Goal: Task Accomplishment & Management: Use online tool/utility

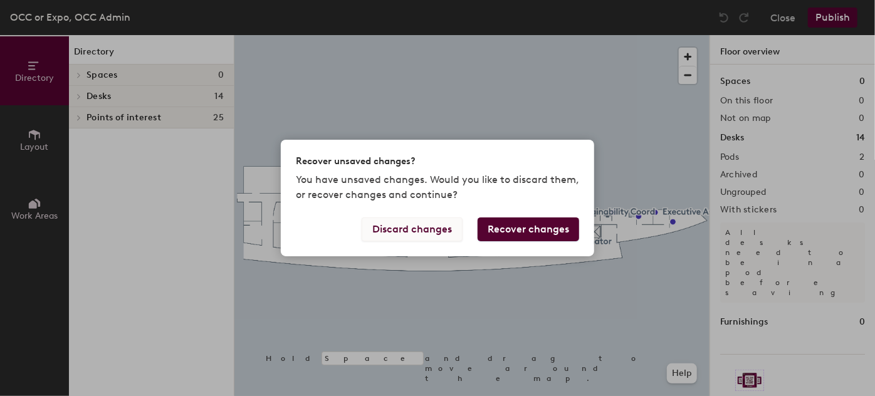
click at [417, 229] on button "Discard changes" at bounding box center [412, 229] width 101 height 24
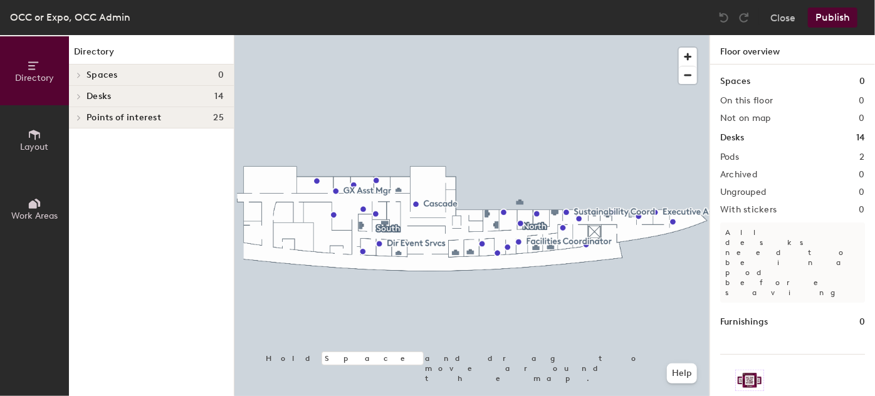
click at [78, 93] on icon at bounding box center [78, 96] width 5 height 6
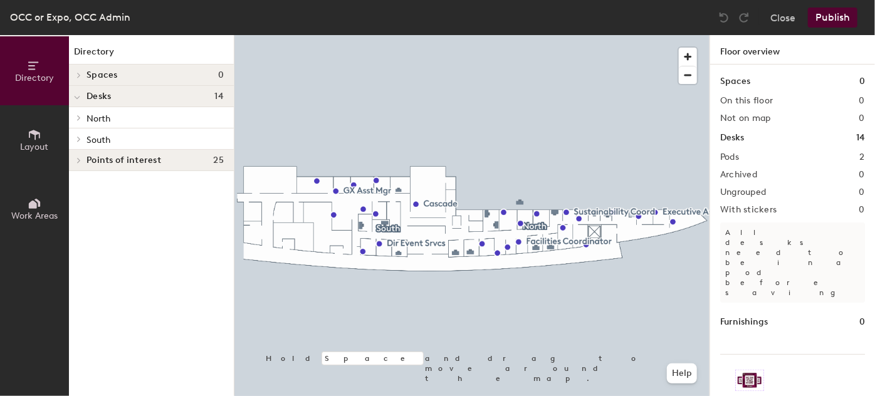
click at [80, 120] on icon at bounding box center [78, 118] width 5 height 6
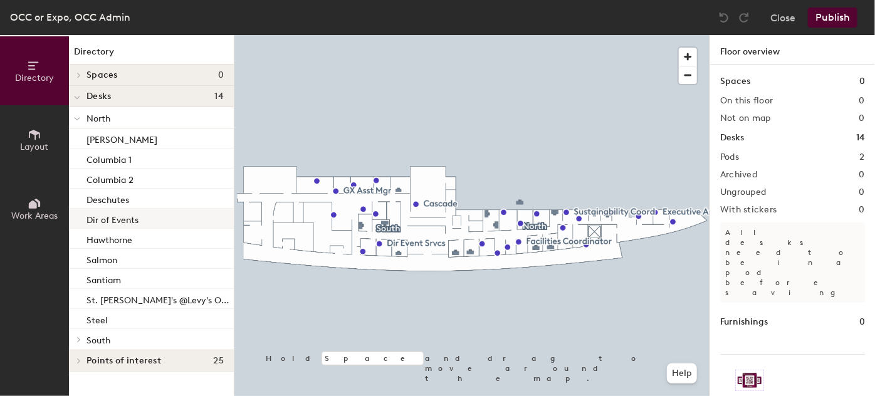
click at [118, 219] on p "Dir of Events" at bounding box center [112, 218] width 52 height 14
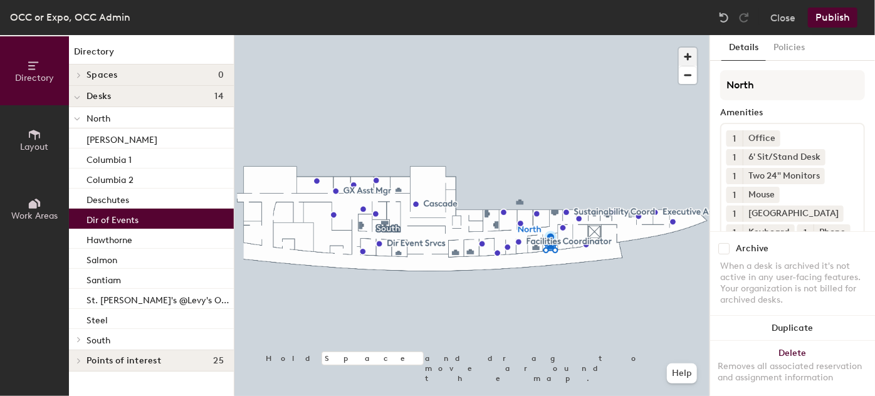
click at [687, 56] on span "button" at bounding box center [688, 57] width 18 height 18
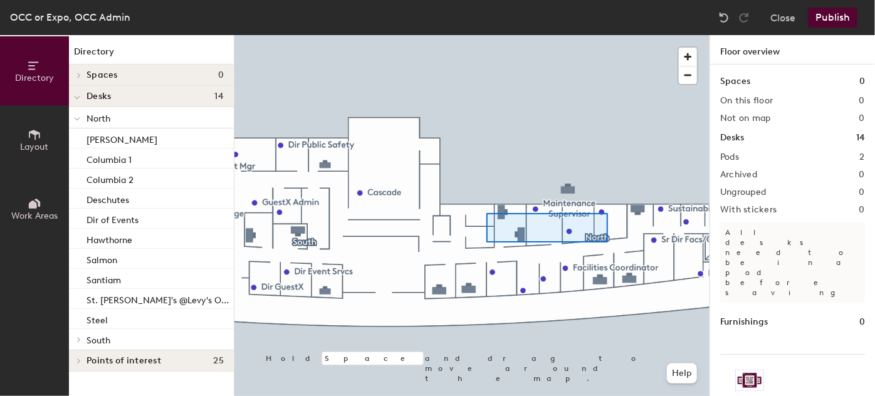
click at [500, 35] on div at bounding box center [471, 35] width 475 height 0
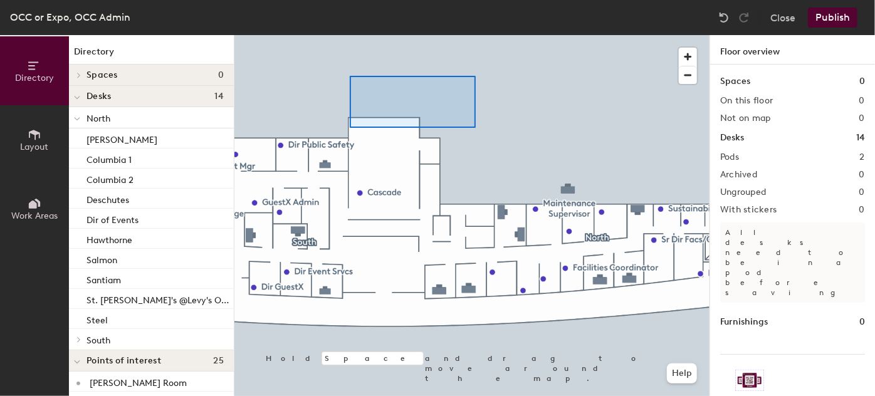
click at [350, 35] on div at bounding box center [471, 35] width 475 height 0
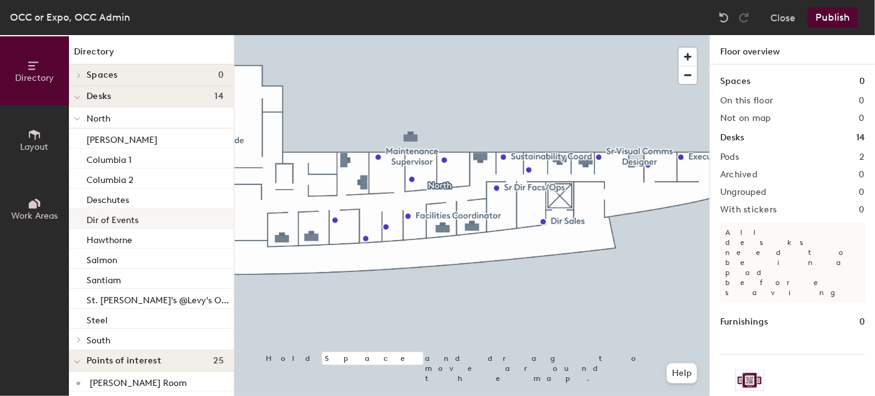
click at [106, 218] on p "Dir of Events" at bounding box center [112, 218] width 52 height 14
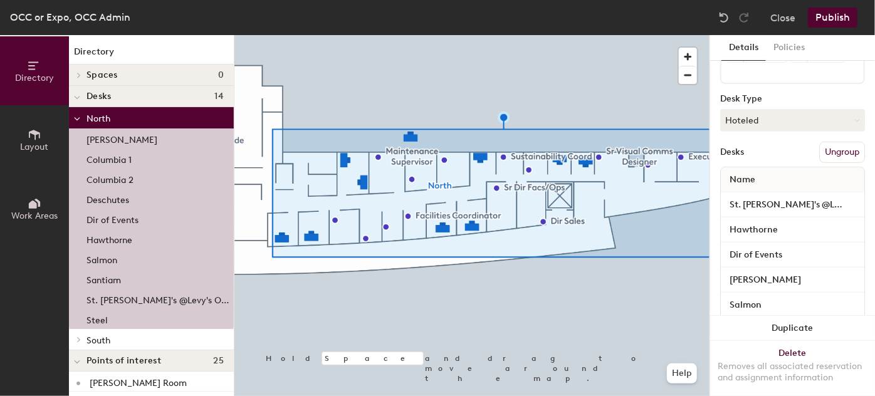
scroll to position [247, 0]
click at [833, 145] on button "Ungroup" at bounding box center [842, 150] width 46 height 21
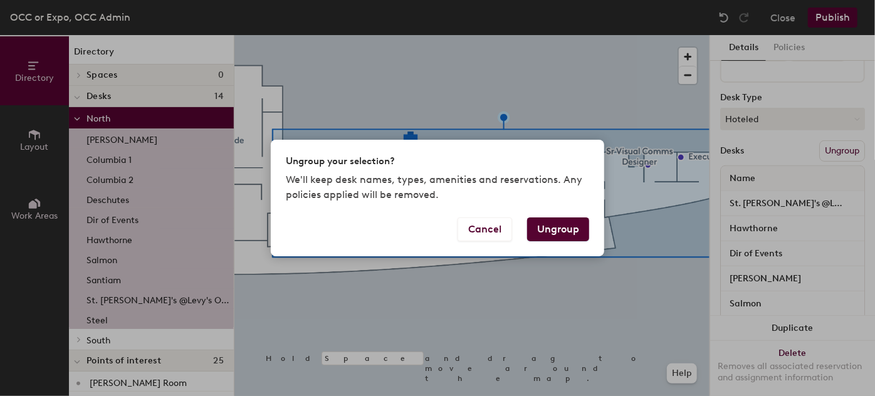
click at [564, 232] on button "Ungroup" at bounding box center [558, 229] width 62 height 24
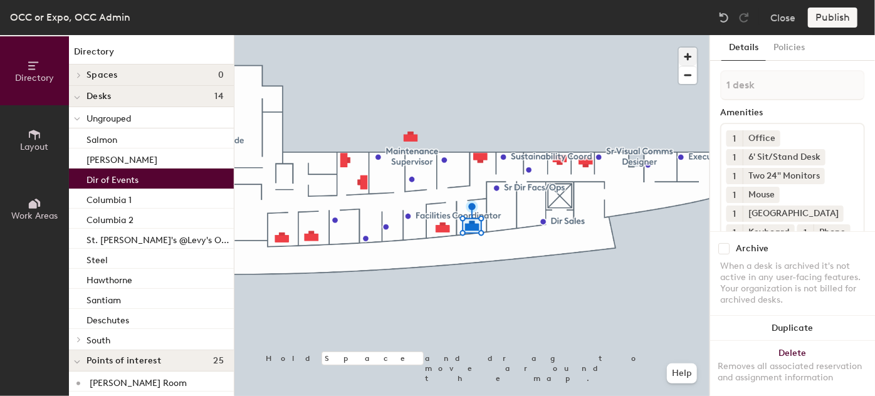
click at [560, 35] on div at bounding box center [471, 35] width 475 height 0
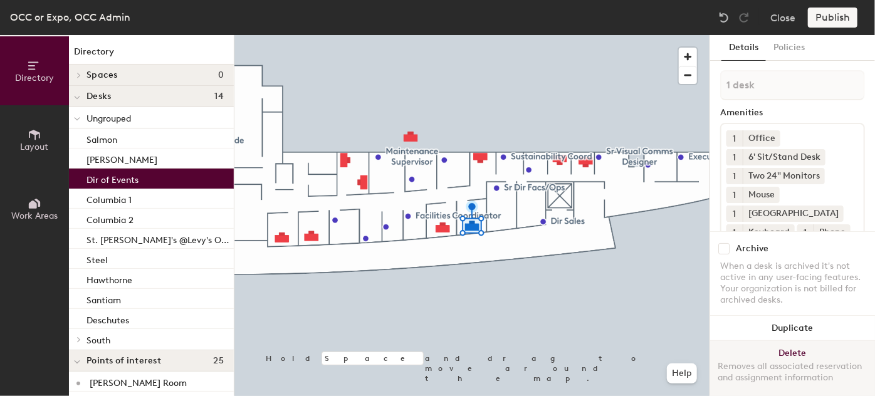
click at [785, 342] on button "Delete Removes all associated reservation and assignment information" at bounding box center [792, 368] width 165 height 55
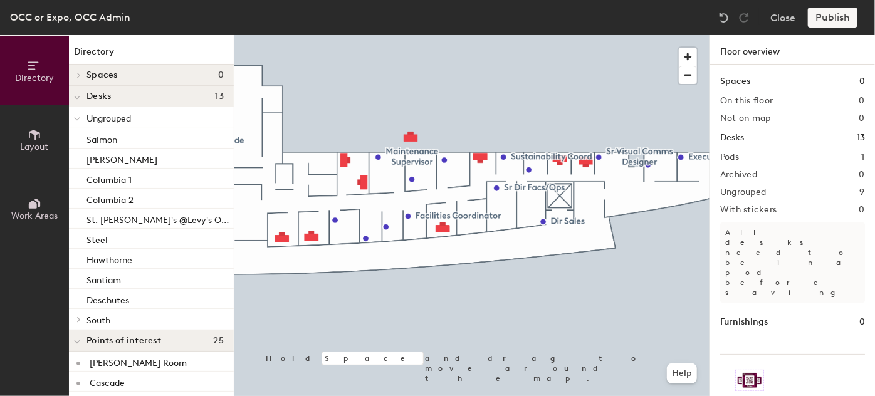
click at [80, 118] on icon at bounding box center [77, 119] width 6 height 5
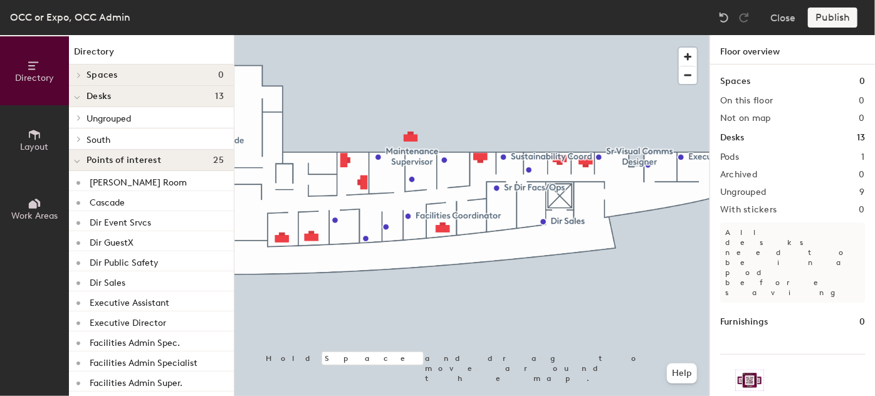
click at [33, 68] on icon at bounding box center [33, 65] width 10 height 8
click at [31, 145] on span "Layout" at bounding box center [35, 147] width 28 height 11
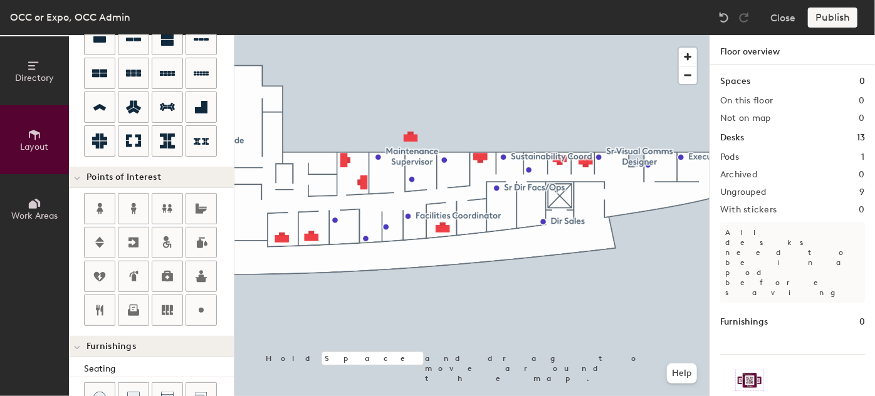
scroll to position [144, 0]
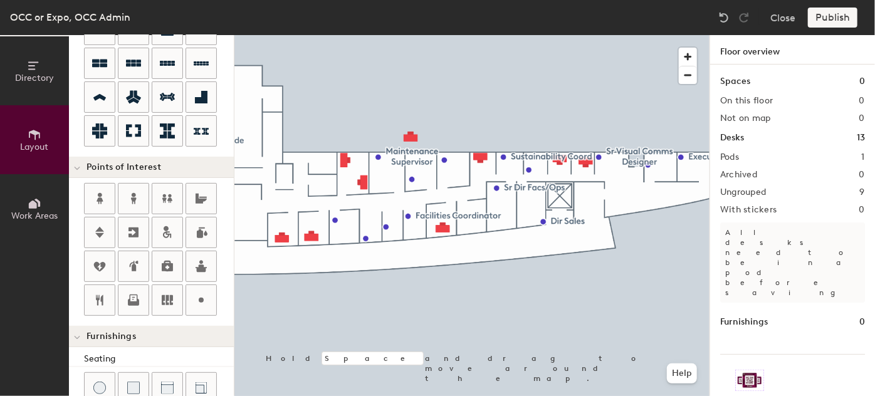
click at [465, 224] on div "Directory Layout Work Areas Layout Add space Resize Desks Points of Interest Fu…" at bounding box center [437, 215] width 875 height 361
type input "20"
type input "Dir of Events"
click at [508, 253] on span "Done" at bounding box center [502, 251] width 37 height 21
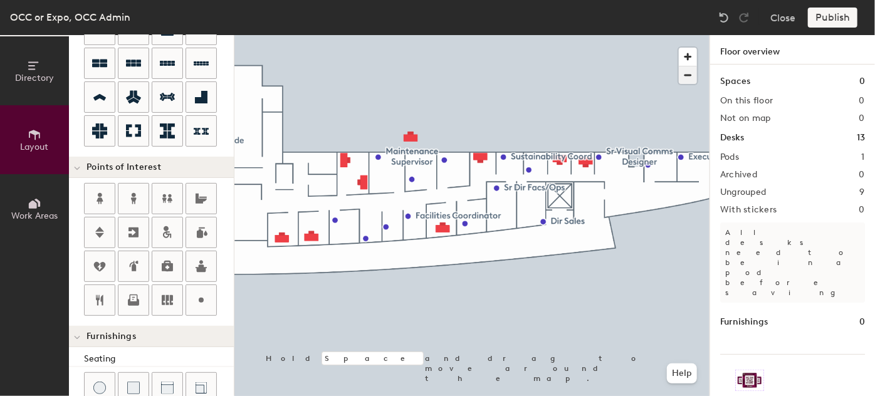
click at [690, 73] on span "button" at bounding box center [688, 75] width 18 height 18
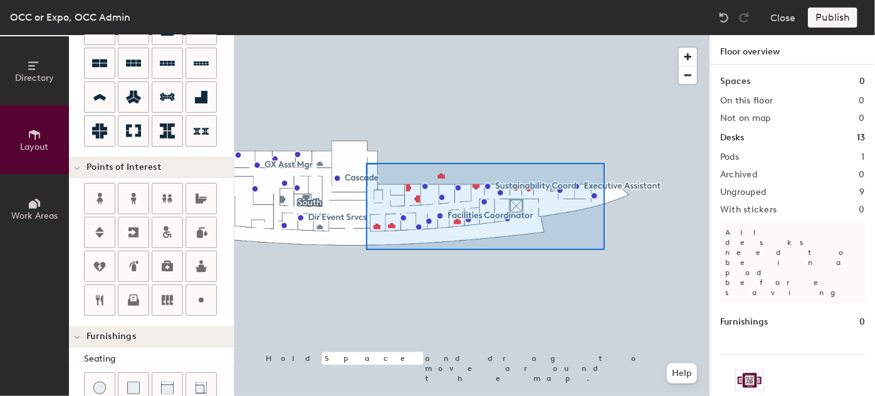
type input "100"
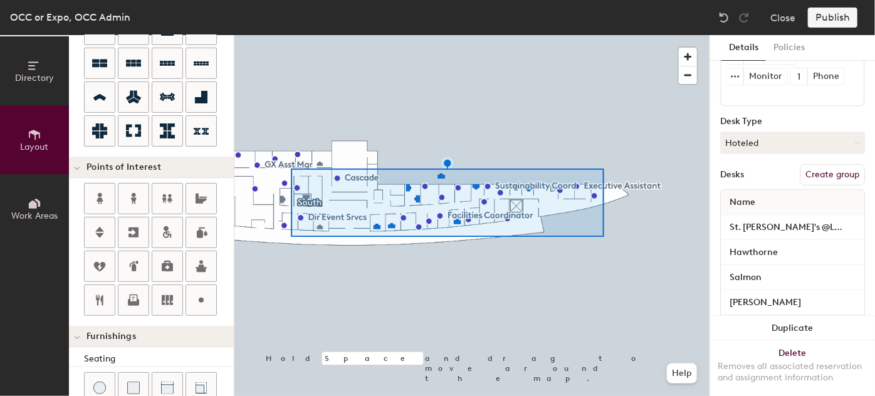
scroll to position [214, 0]
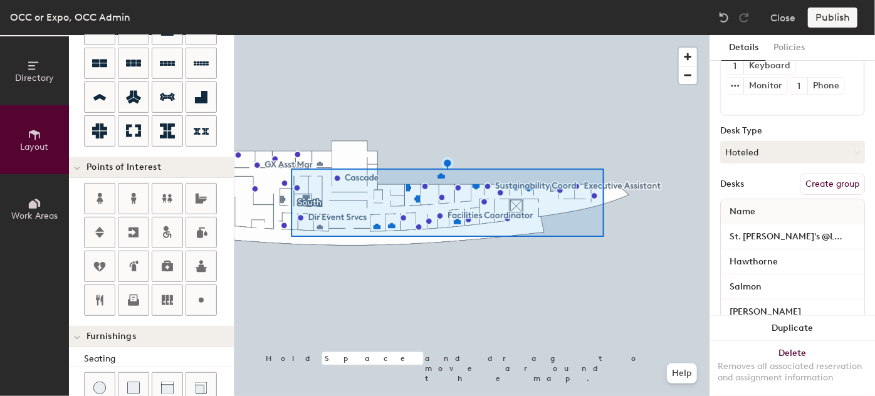
click at [817, 180] on button "Create group" at bounding box center [832, 184] width 65 height 21
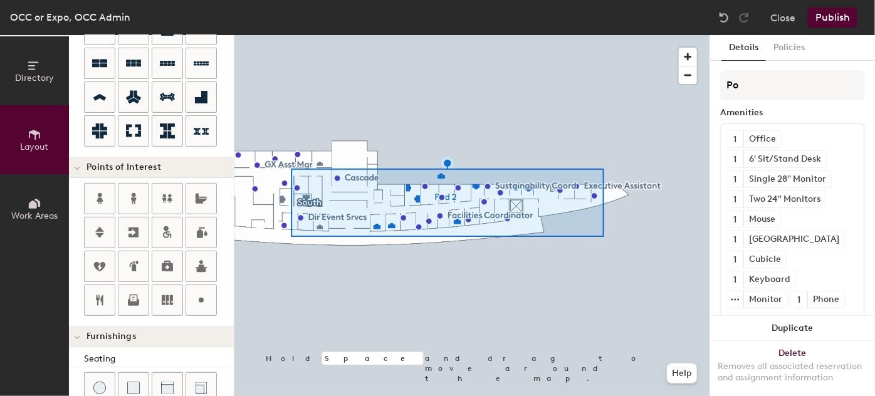
type input "P"
type input "North"
click at [833, 14] on button "Publish" at bounding box center [833, 18] width 50 height 20
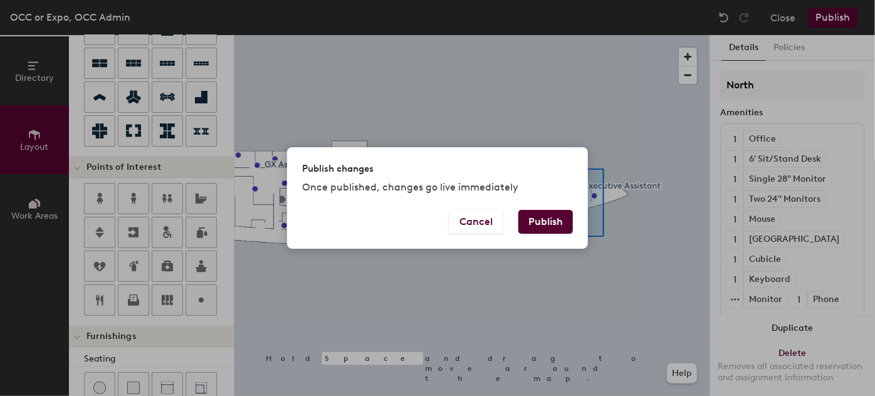
click at [544, 220] on button "Publish" at bounding box center [545, 222] width 55 height 24
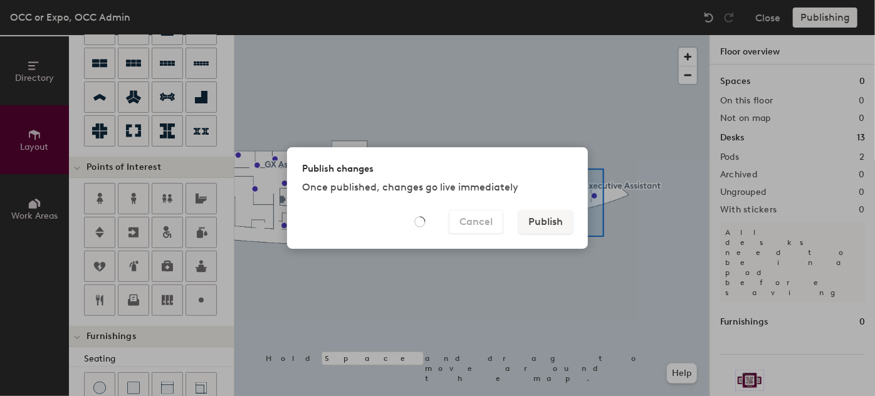
type input "20"
